Goal: Entertainment & Leisure: Consume media (video, audio)

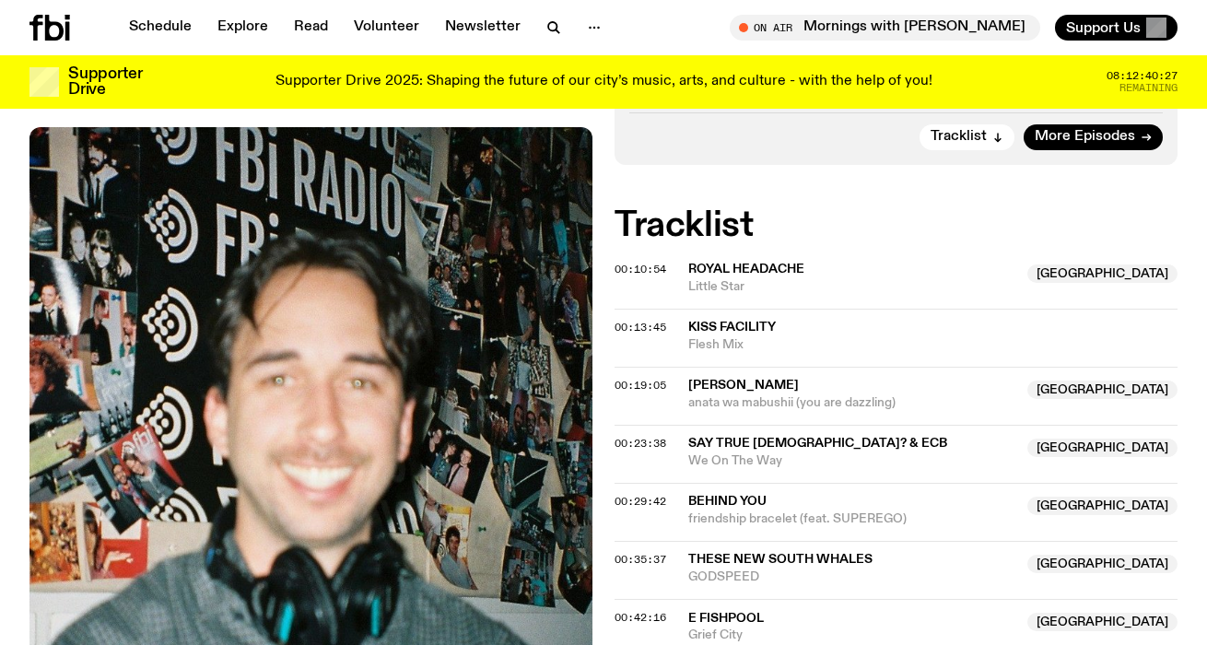
scroll to position [646, 0]
click at [623, 551] on span "00:35:37" at bounding box center [641, 558] width 52 height 15
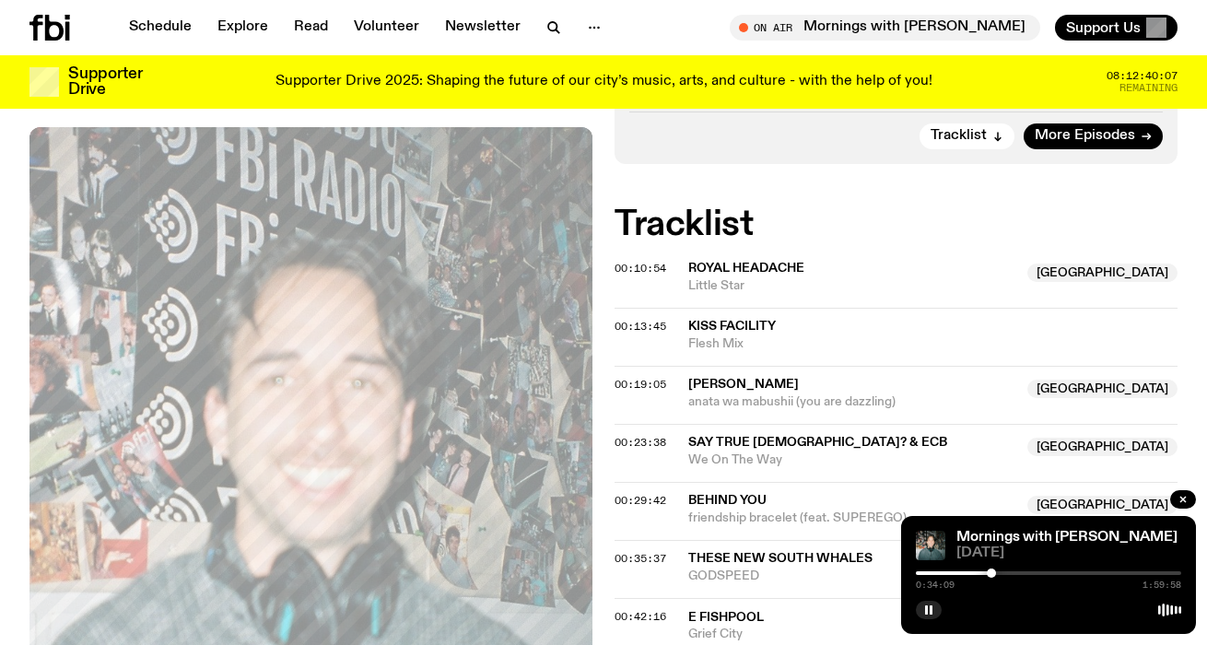
click at [992, 572] on div at bounding box center [991, 573] width 9 height 9
click at [990, 573] on div at bounding box center [991, 573] width 9 height 9
click at [989, 573] on div at bounding box center [989, 573] width 9 height 9
click at [988, 572] on div at bounding box center [988, 573] width 9 height 9
click at [987, 572] on div at bounding box center [988, 573] width 9 height 9
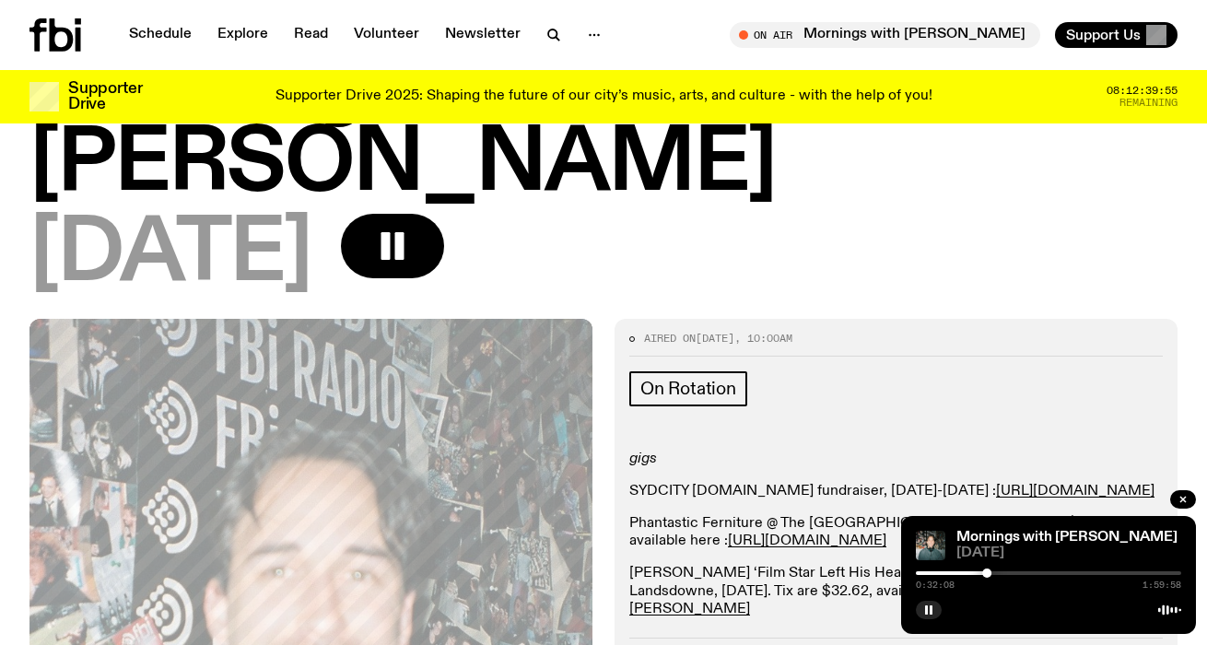
scroll to position [0, 0]
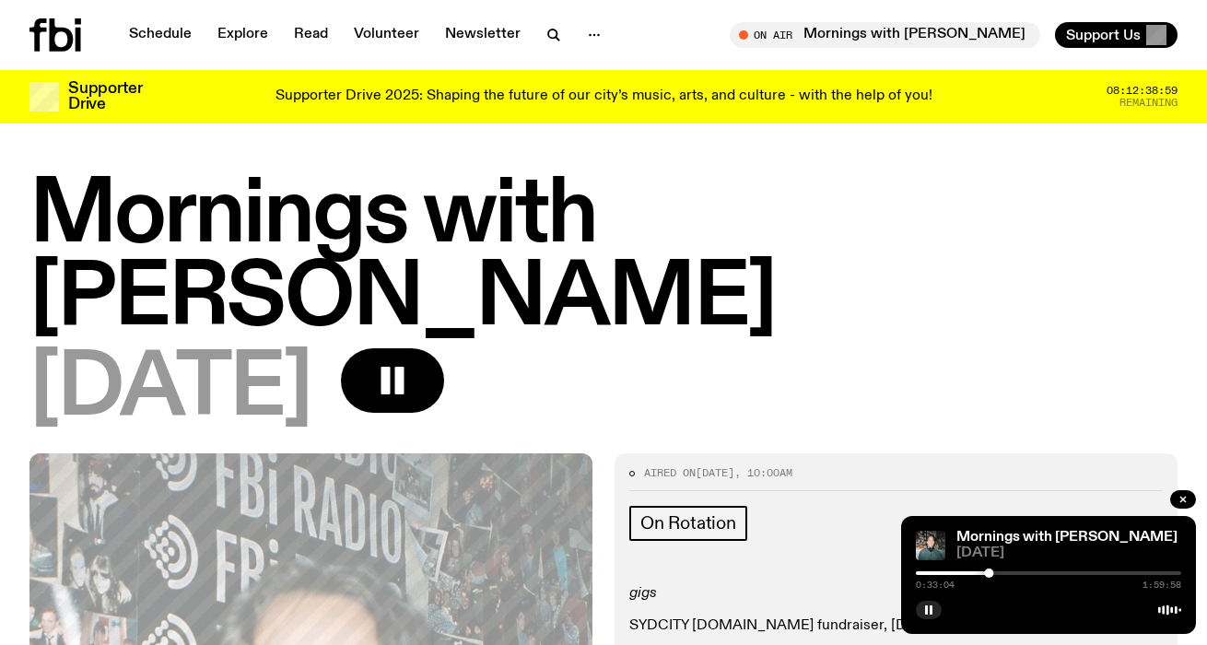
click at [988, 573] on div at bounding box center [988, 573] width 9 height 9
click at [993, 574] on div at bounding box center [993, 573] width 9 height 9
click at [548, 37] on icon "button" at bounding box center [552, 33] width 8 height 8
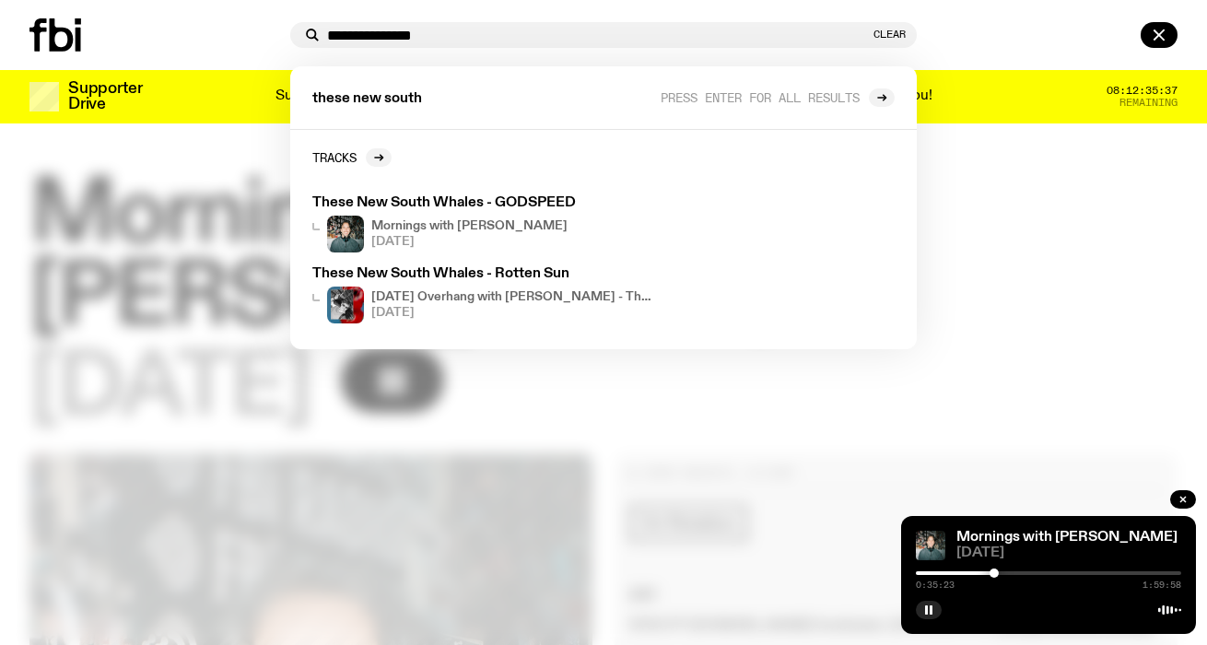
type input "**********"
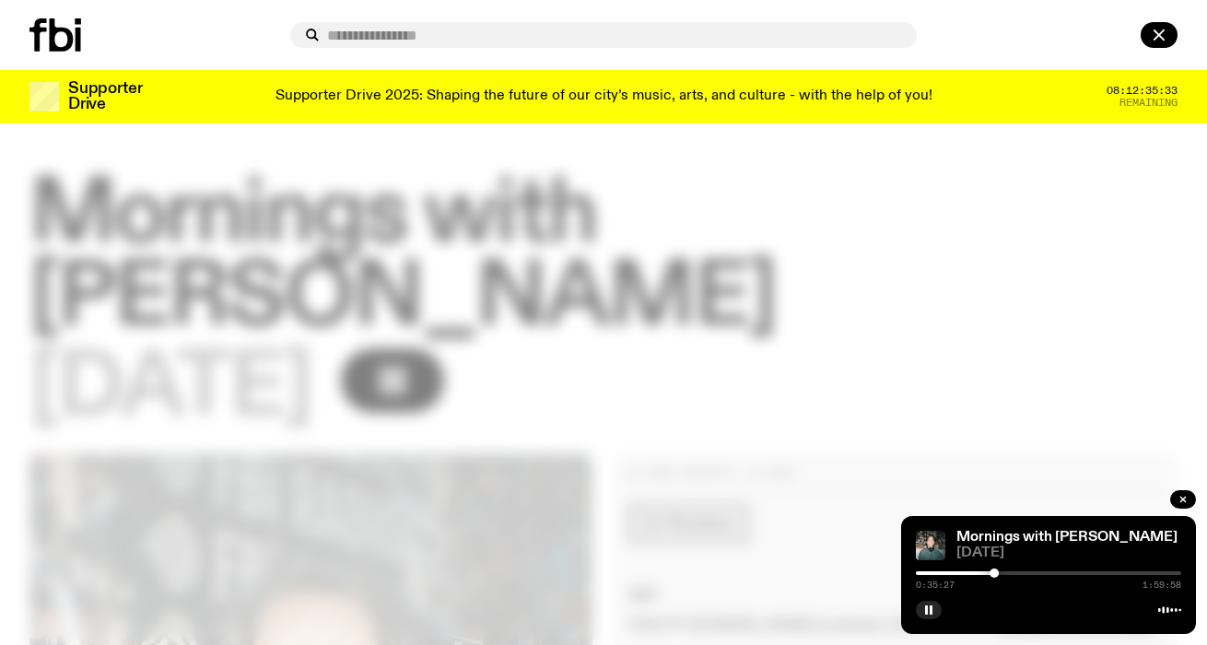
click at [1169, 19] on div at bounding box center [603, 35] width 1207 height 70
click at [1163, 28] on icon "button" at bounding box center [1160, 35] width 22 height 22
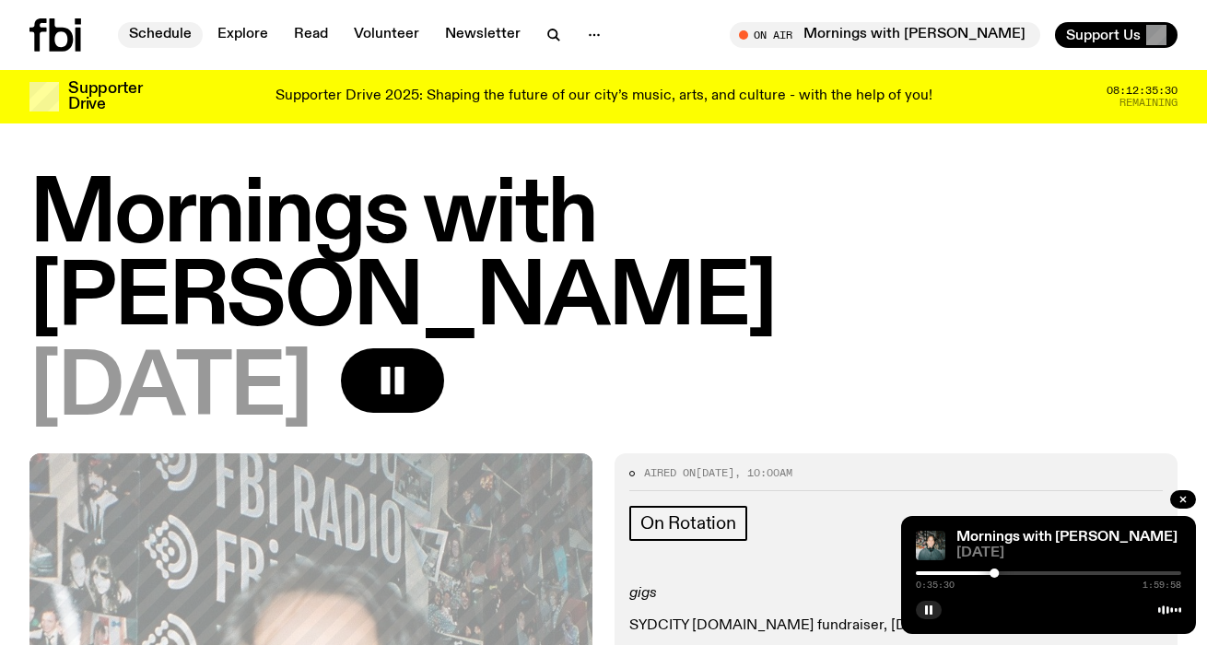
click at [139, 39] on link "Schedule" at bounding box center [160, 35] width 85 height 26
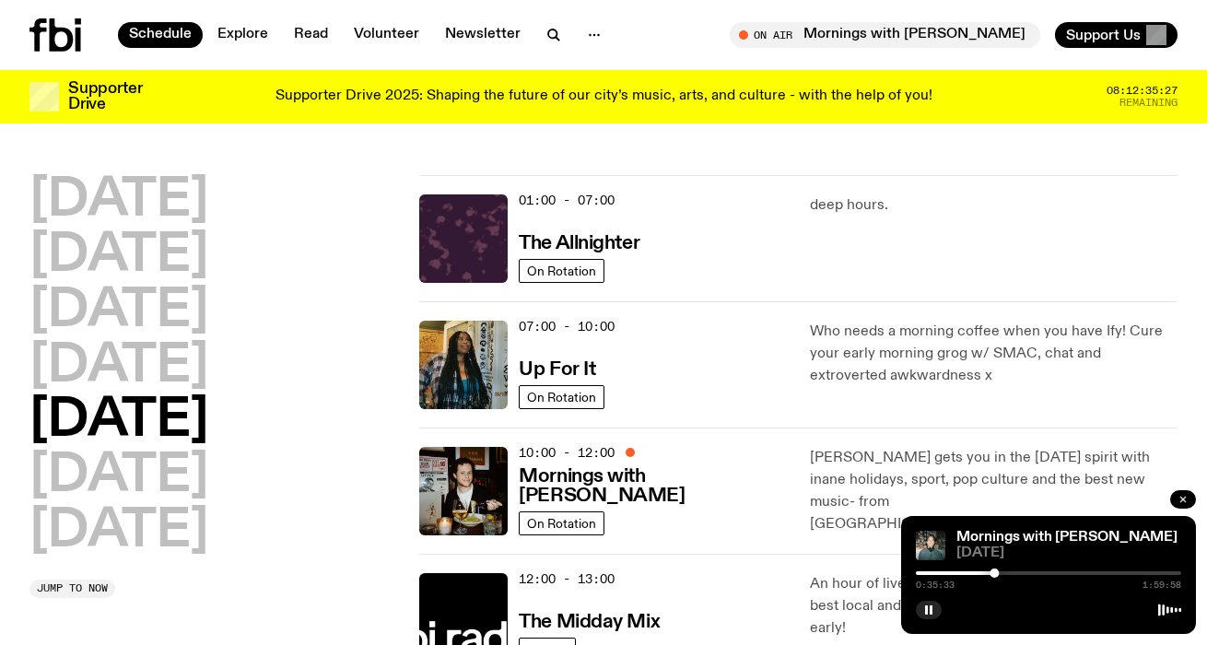
click at [1179, 503] on icon "button" at bounding box center [1183, 499] width 11 height 11
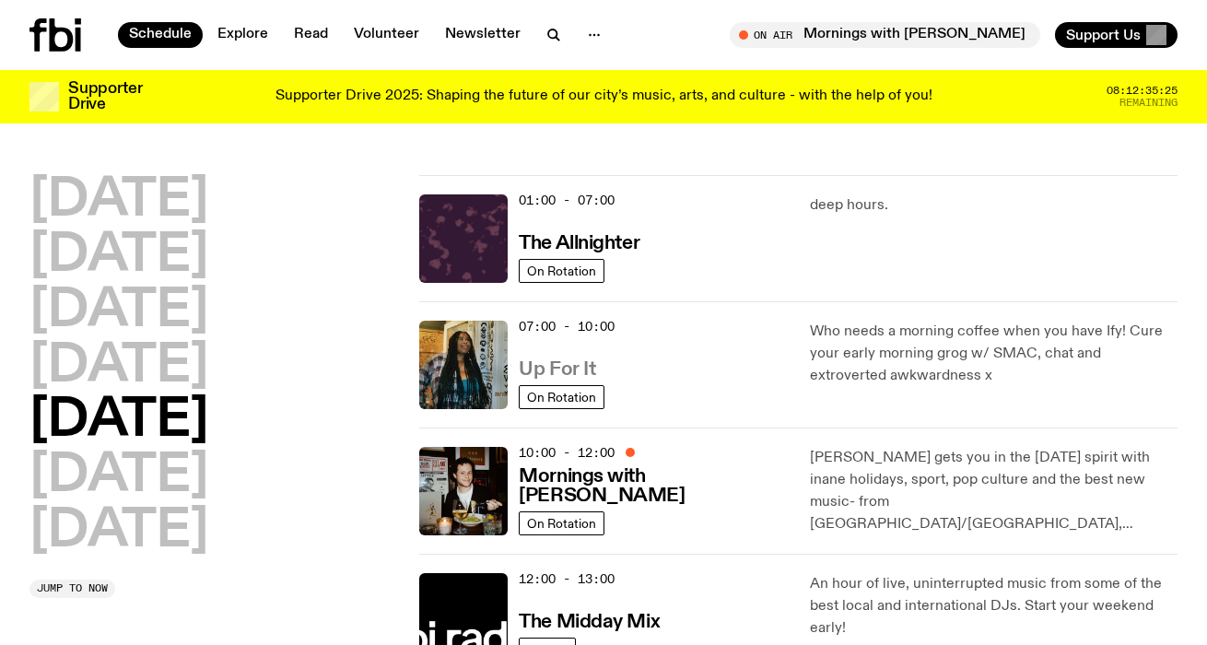
click at [579, 371] on h3 "Up For It" at bounding box center [557, 369] width 77 height 19
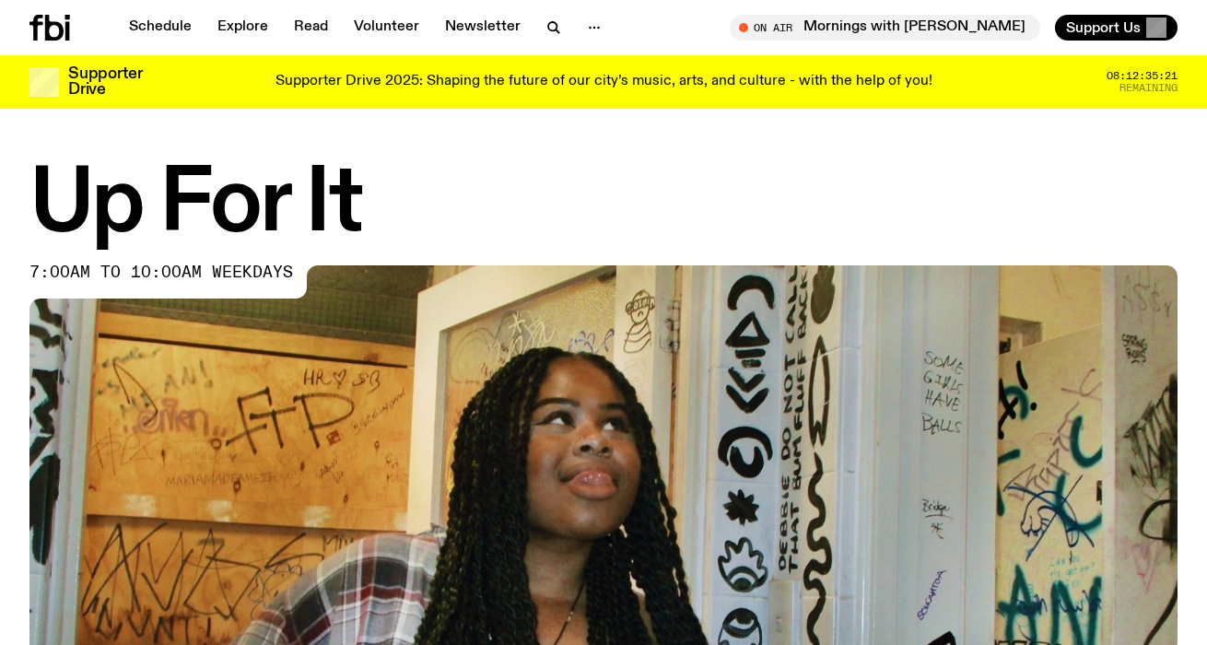
scroll to position [777, 0]
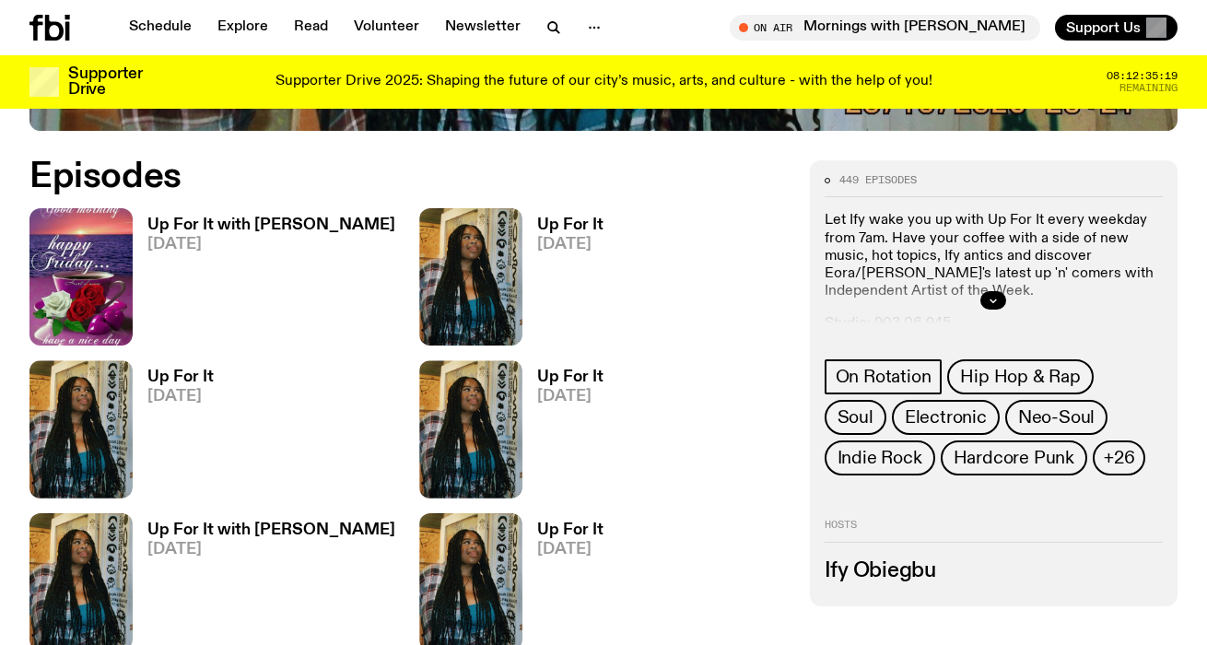
click at [254, 218] on h3 "Up For It with [PERSON_NAME]" at bounding box center [271, 226] width 248 height 16
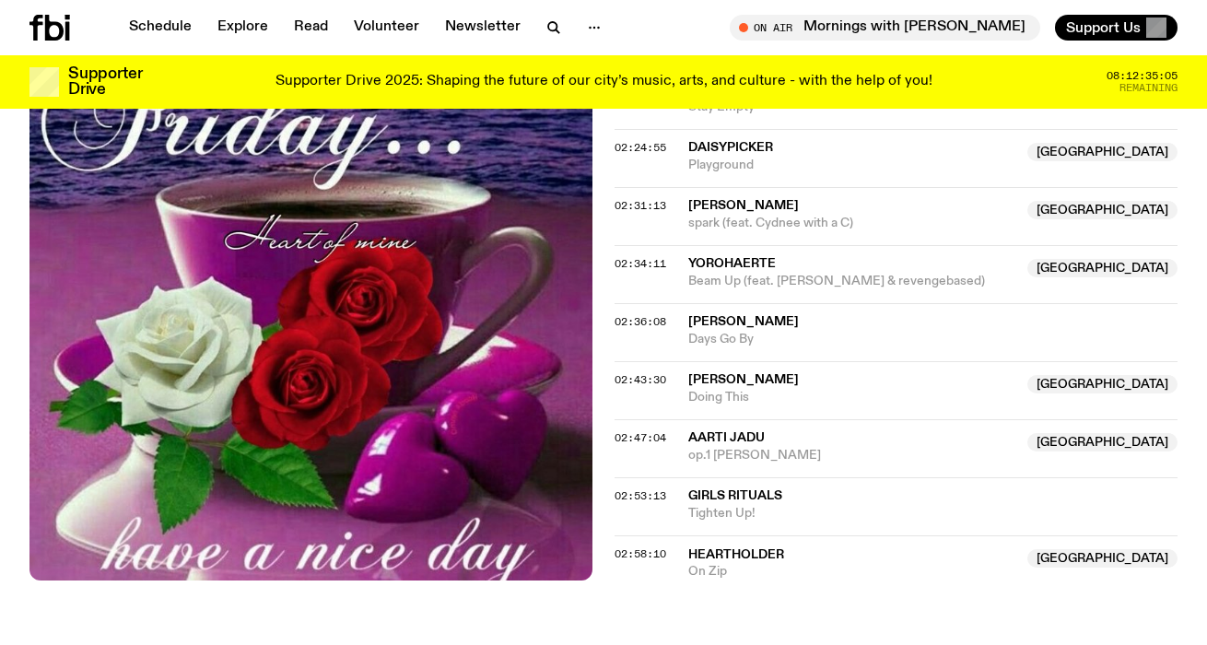
scroll to position [2640, 0]
